Goal: Task Accomplishment & Management: Use online tool/utility

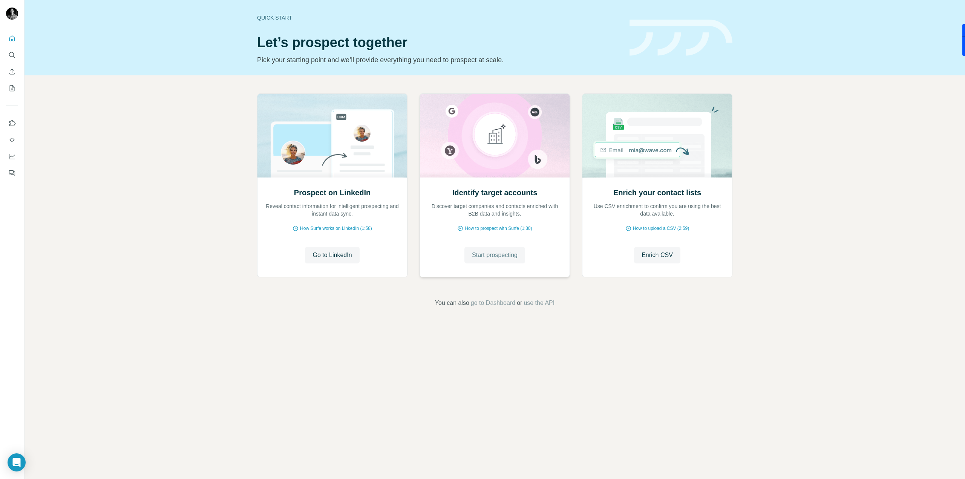
click at [489, 254] on span "Start prospecting" at bounding box center [495, 255] width 46 height 9
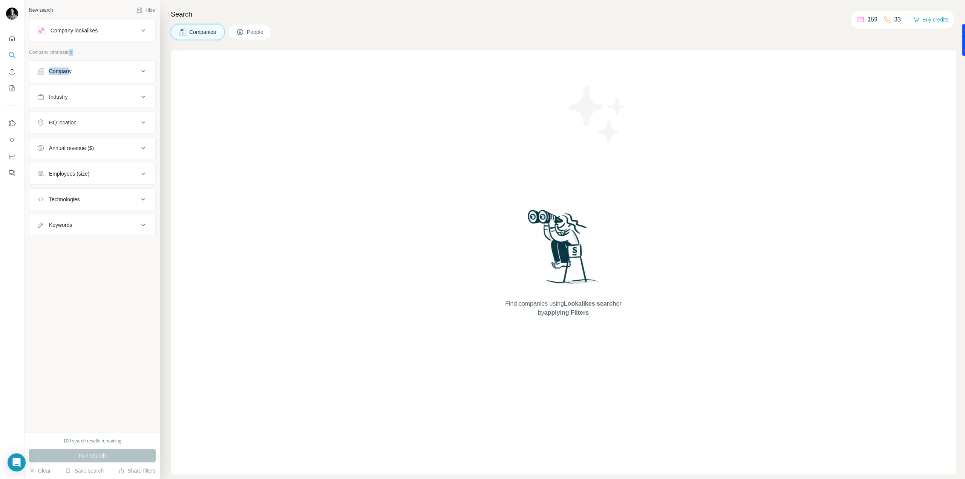
drag, startPoint x: 71, startPoint y: 60, endPoint x: 70, endPoint y: 72, distance: 11.7
click at [70, 67] on div "Company information Company Industry HQ location Annual revenue ($) Employees (…" at bounding box center [92, 142] width 127 height 187
click at [70, 72] on div "Company" at bounding box center [60, 71] width 23 height 8
click at [122, 161] on button "Upload a list of companies" at bounding box center [92, 159] width 111 height 14
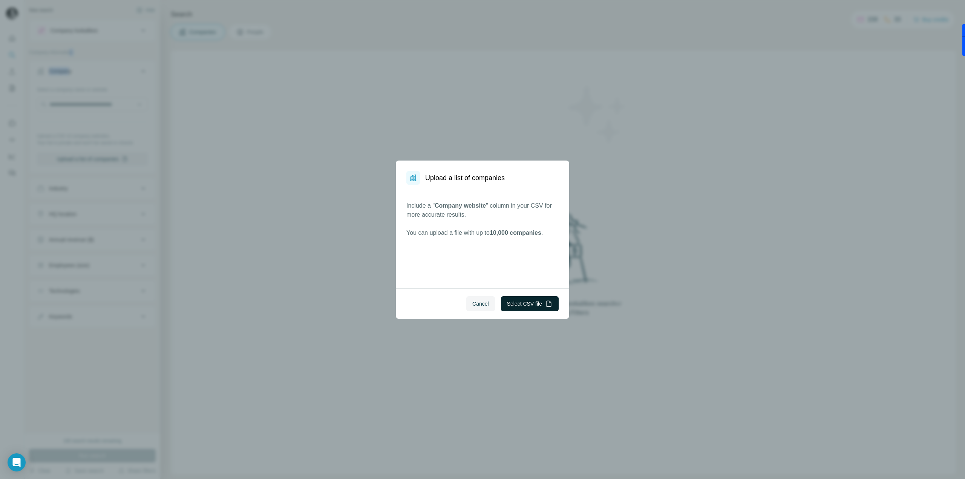
click at [535, 309] on button "Select CSV file" at bounding box center [530, 303] width 58 height 15
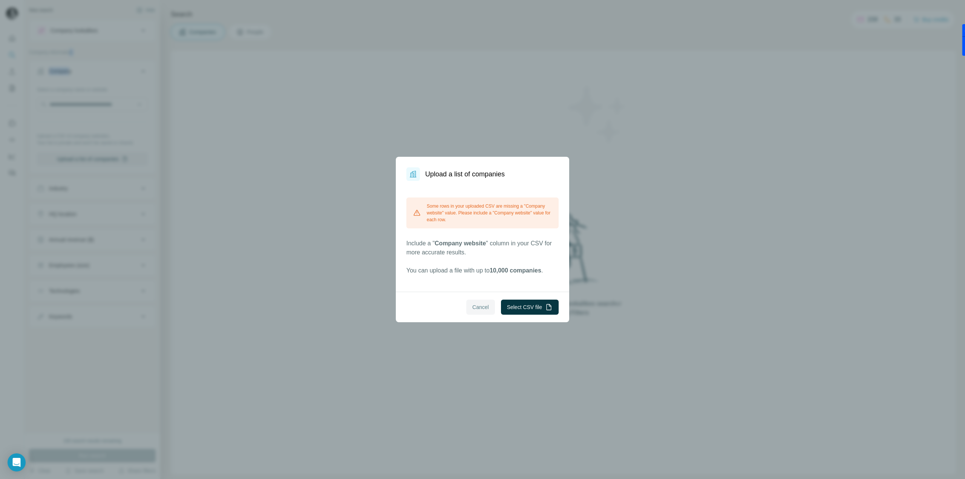
click at [479, 308] on span "Cancel" at bounding box center [480, 307] width 17 height 8
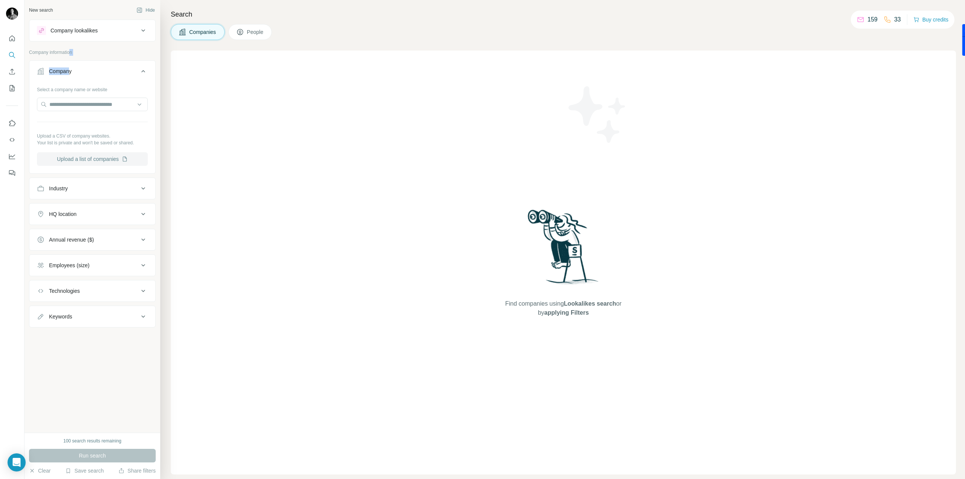
click at [75, 156] on button "Upload a list of companies" at bounding box center [92, 159] width 111 height 14
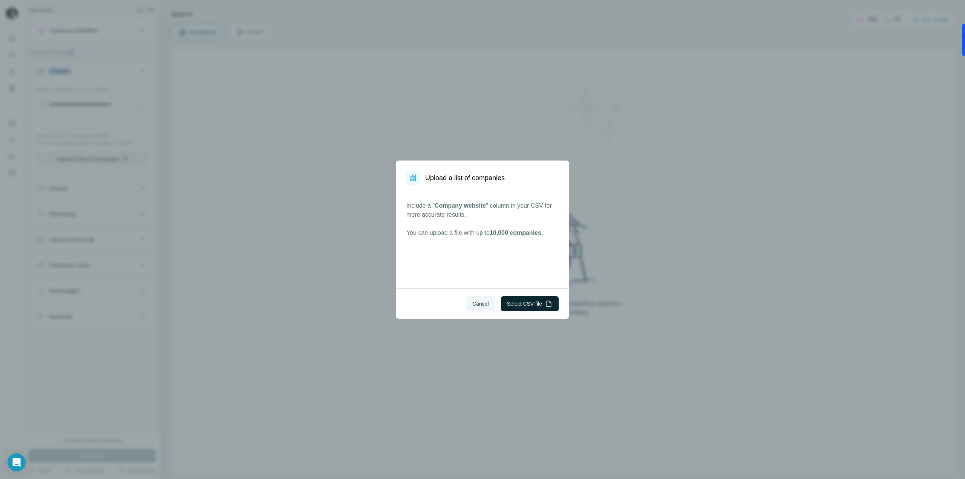
click at [524, 305] on button "Select CSV file" at bounding box center [530, 303] width 58 height 15
